Goal: Transaction & Acquisition: Book appointment/travel/reservation

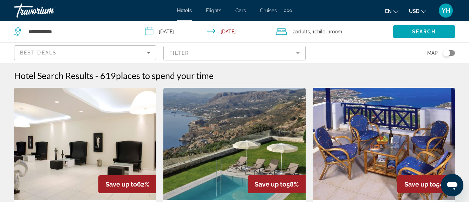
click at [376, 144] on img "Main content" at bounding box center [384, 144] width 142 height 112
